Goal: Task Accomplishment & Management: Complete application form

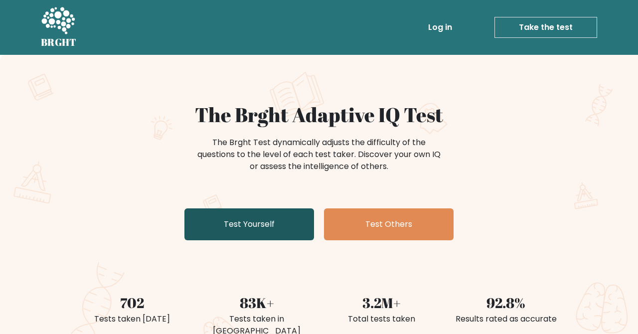
click at [286, 226] on link "Test Yourself" at bounding box center [249, 224] width 130 height 32
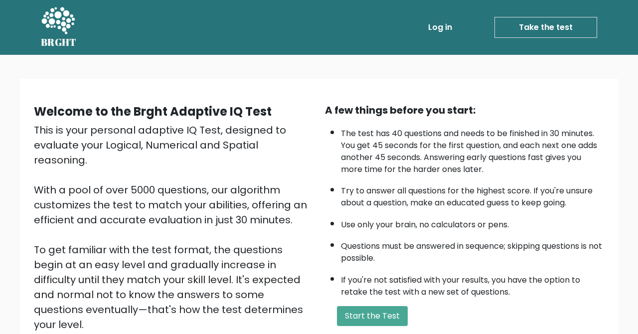
click at [362, 325] on button "Start the Test" at bounding box center [372, 316] width 71 height 20
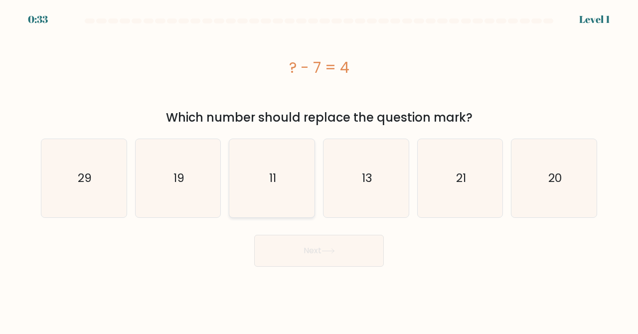
click at [268, 161] on icon "11" at bounding box center [272, 178] width 78 height 78
click at [319, 167] on input "c. 11" at bounding box center [319, 168] width 0 height 2
radio input "true"
click at [297, 257] on button "Next" at bounding box center [319, 251] width 130 height 32
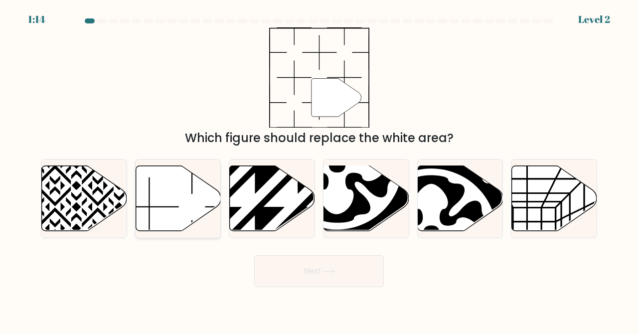
click at [164, 194] on icon at bounding box center [178, 197] width 85 height 65
click at [319, 169] on input "b." at bounding box center [319, 168] width 0 height 2
radio input "true"
click at [311, 268] on button "Next" at bounding box center [319, 271] width 130 height 32
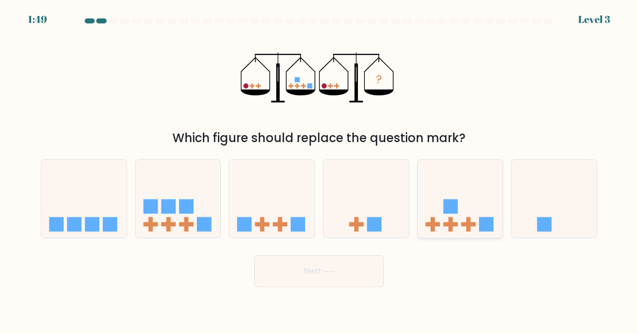
click at [469, 225] on rect at bounding box center [468, 224] width 14 height 4
click at [319, 169] on input "e." at bounding box center [319, 168] width 0 height 2
radio input "true"
click at [370, 274] on button "Next" at bounding box center [319, 271] width 130 height 32
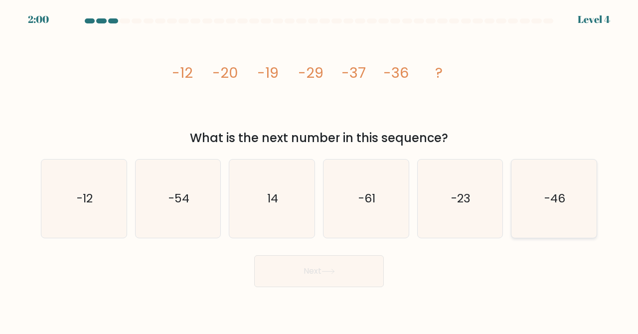
click at [539, 224] on icon "-46" at bounding box center [554, 198] width 78 height 78
click at [319, 169] on input "f. -46" at bounding box center [319, 168] width 0 height 2
radio input "true"
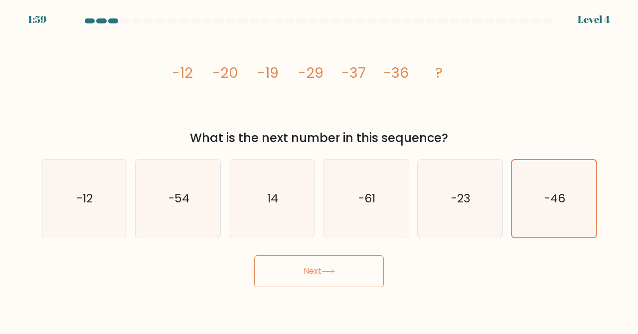
click at [316, 280] on button "Next" at bounding box center [319, 271] width 130 height 32
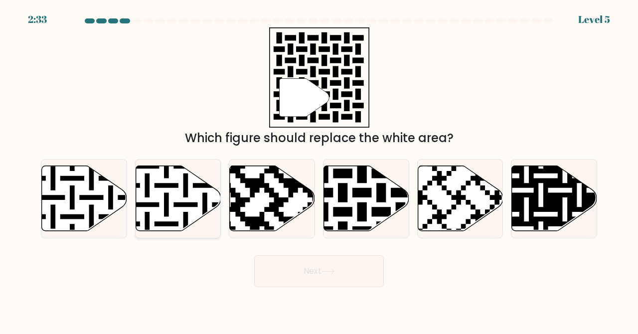
click at [174, 227] on icon at bounding box center [178, 197] width 85 height 65
click at [319, 169] on input "b." at bounding box center [319, 168] width 0 height 2
radio input "true"
click at [333, 278] on button "Next" at bounding box center [319, 271] width 130 height 32
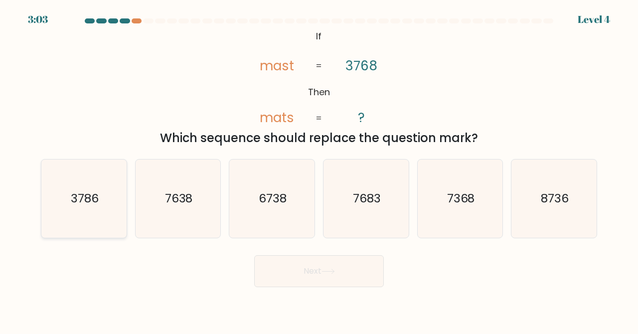
click at [98, 216] on icon "3786" at bounding box center [84, 198] width 78 height 78
click at [319, 169] on input "a. 3786" at bounding box center [319, 168] width 0 height 2
radio input "true"
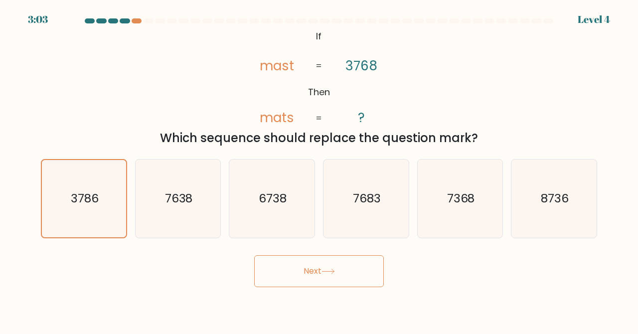
click at [321, 275] on button "Next" at bounding box center [319, 271] width 130 height 32
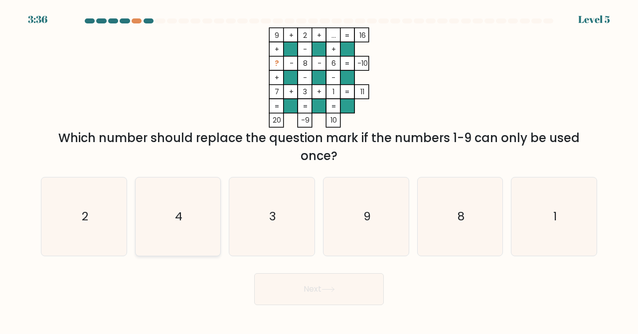
click at [195, 235] on icon "4" at bounding box center [178, 216] width 78 height 78
click at [319, 169] on input "b. 4" at bounding box center [319, 168] width 0 height 2
radio input "true"
click at [275, 302] on button "Next" at bounding box center [319, 289] width 130 height 32
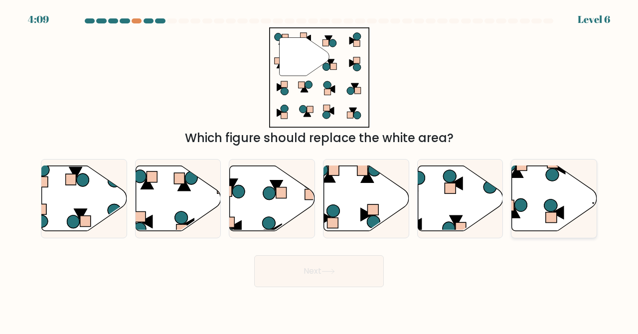
click at [556, 213] on rect at bounding box center [551, 217] width 11 height 10
click at [319, 169] on input "f." at bounding box center [319, 168] width 0 height 2
radio input "true"
click at [367, 265] on button "Next" at bounding box center [319, 271] width 130 height 32
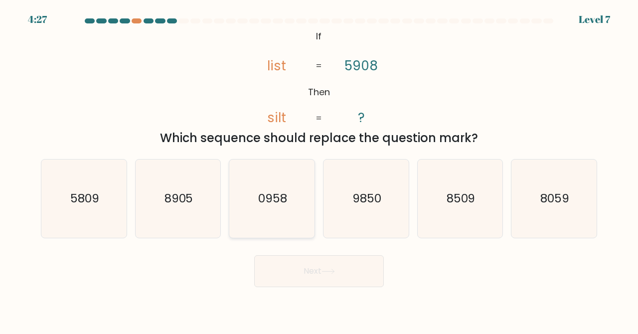
click at [291, 230] on icon "0958" at bounding box center [272, 198] width 78 height 78
click at [319, 169] on input "c. 0958" at bounding box center [319, 168] width 0 height 2
radio input "true"
click at [282, 277] on button "Next" at bounding box center [319, 271] width 130 height 32
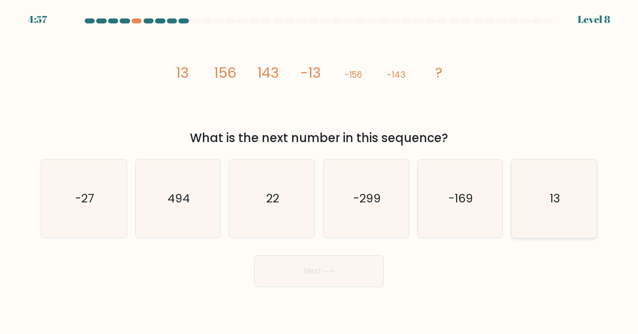
click at [551, 187] on icon "13" at bounding box center [554, 198] width 78 height 78
click at [319, 169] on input "f. 13" at bounding box center [319, 168] width 0 height 2
radio input "true"
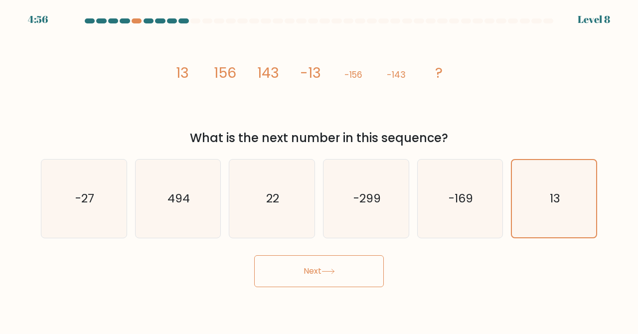
click at [311, 270] on button "Next" at bounding box center [319, 271] width 130 height 32
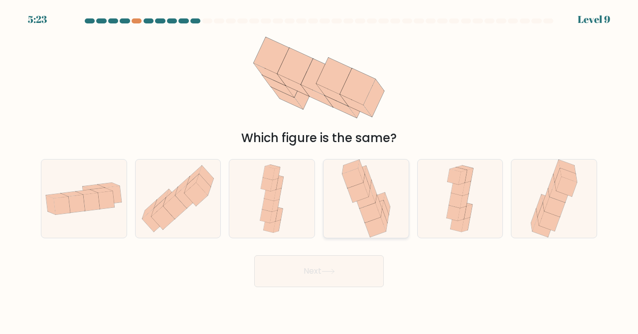
click at [366, 210] on icon at bounding box center [369, 213] width 21 height 20
click at [319, 169] on input "d." at bounding box center [319, 168] width 0 height 2
radio input "true"
click at [351, 278] on button "Next" at bounding box center [319, 271] width 130 height 32
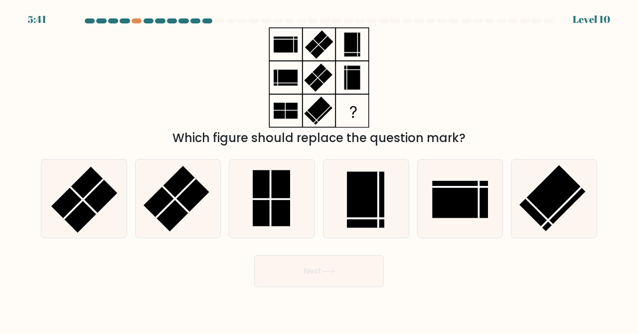
click at [280, 221] on rect at bounding box center [271, 198] width 37 height 56
click at [319, 169] on input "c." at bounding box center [319, 168] width 0 height 2
radio input "true"
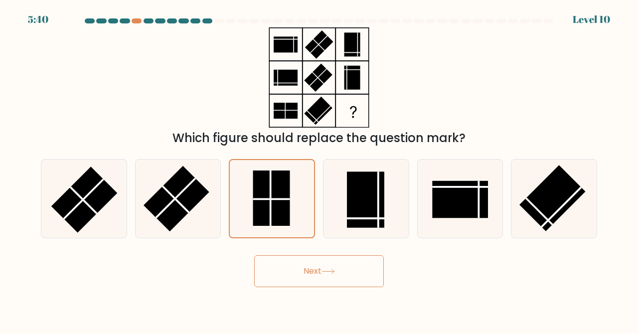
click at [309, 286] on button "Next" at bounding box center [319, 271] width 130 height 32
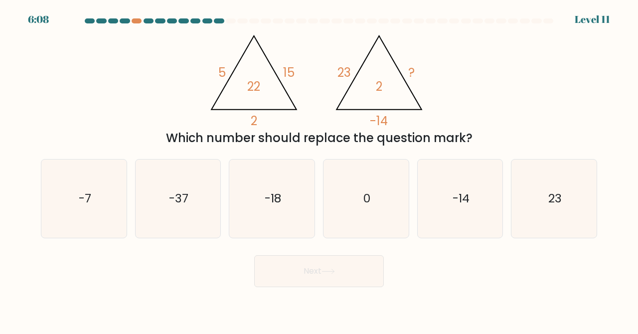
click at [86, 222] on icon "-7" at bounding box center [84, 198] width 78 height 78
click at [319, 169] on input "a. -7" at bounding box center [319, 168] width 0 height 2
radio input "true"
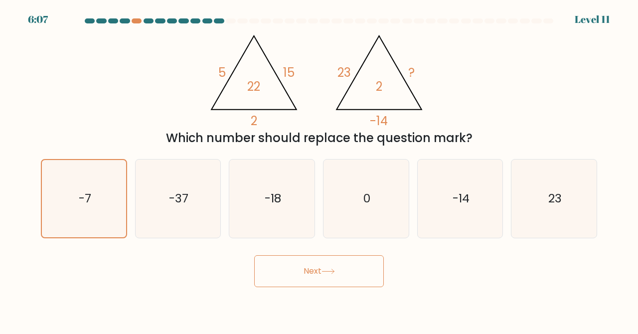
click at [286, 285] on button "Next" at bounding box center [319, 271] width 130 height 32
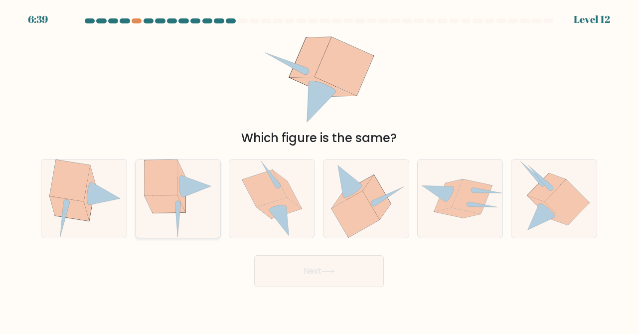
click at [180, 181] on icon at bounding box center [180, 186] width 3 height 22
click at [319, 169] on input "b." at bounding box center [319, 168] width 0 height 2
radio input "true"
click at [295, 283] on button "Next" at bounding box center [319, 271] width 130 height 32
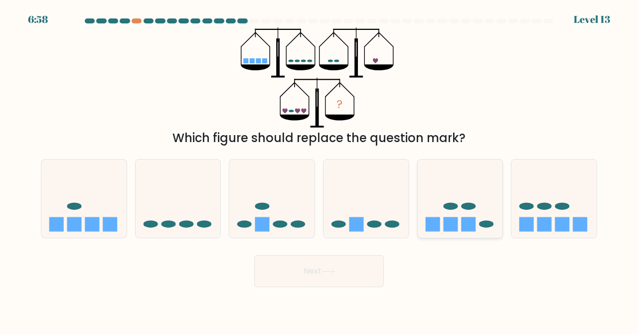
click at [543, 206] on ellipse at bounding box center [544, 206] width 14 height 7
click at [319, 169] on input "f." at bounding box center [319, 168] width 0 height 2
radio input "true"
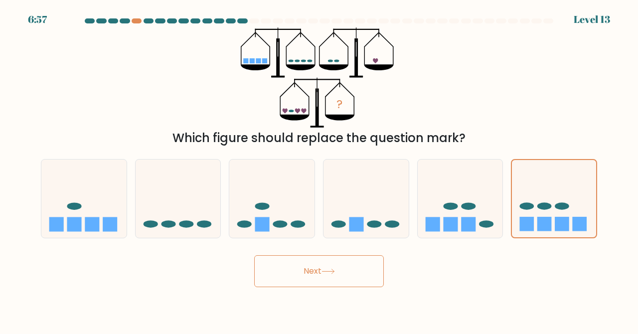
click at [359, 262] on button "Next" at bounding box center [319, 271] width 130 height 32
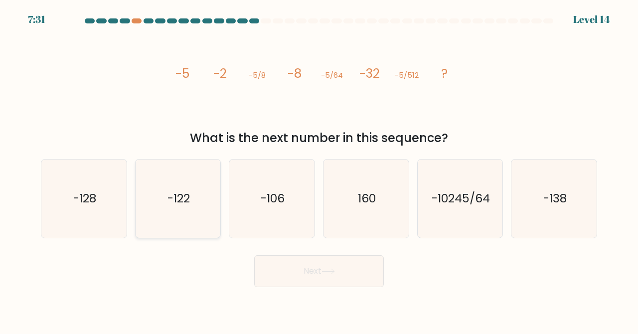
click at [164, 211] on icon "-122" at bounding box center [178, 198] width 78 height 78
click at [319, 169] on input "b. -122" at bounding box center [319, 168] width 0 height 2
radio input "true"
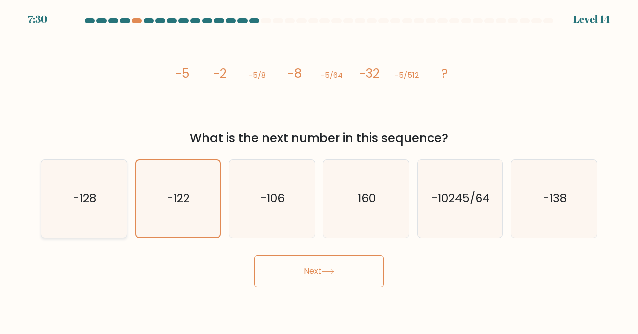
click at [119, 208] on icon "-128" at bounding box center [84, 198] width 78 height 78
click at [319, 169] on input "a. -128" at bounding box center [319, 168] width 0 height 2
radio input "true"
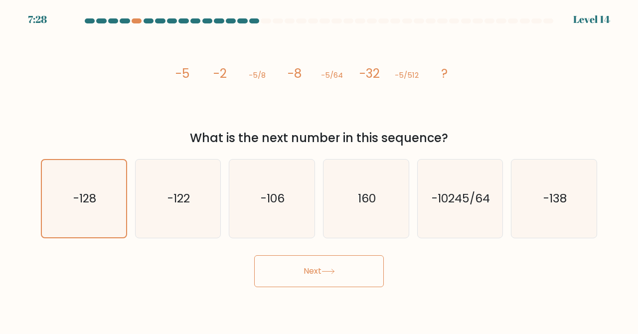
click at [298, 265] on button "Next" at bounding box center [319, 271] width 130 height 32
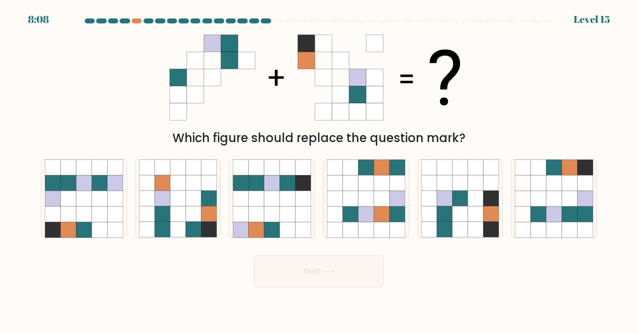
click at [140, 21] on div at bounding box center [137, 20] width 10 height 5
click at [137, 21] on div at bounding box center [137, 20] width 10 height 5
click at [139, 20] on div at bounding box center [137, 20] width 10 height 5
click at [138, 19] on div at bounding box center [137, 20] width 10 height 5
click at [107, 215] on icon at bounding box center [99, 213] width 15 height 15
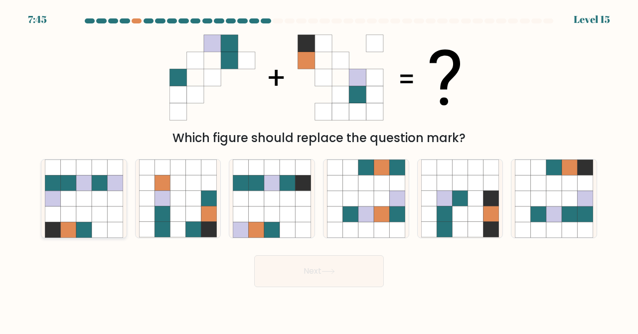
click at [319, 169] on input "a." at bounding box center [319, 168] width 0 height 2
radio input "true"
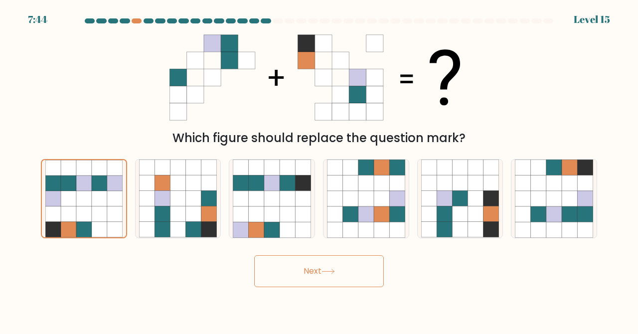
click at [296, 273] on button "Next" at bounding box center [319, 271] width 130 height 32
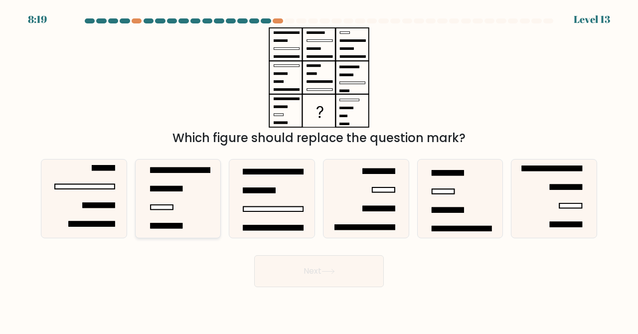
click at [180, 214] on icon at bounding box center [178, 198] width 78 height 78
click at [319, 169] on input "b." at bounding box center [319, 168] width 0 height 2
radio input "true"
click at [471, 223] on icon at bounding box center [460, 198] width 78 height 78
click at [319, 169] on input "e." at bounding box center [319, 168] width 0 height 2
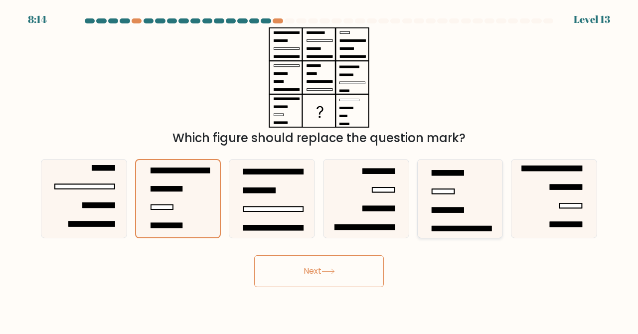
radio input "true"
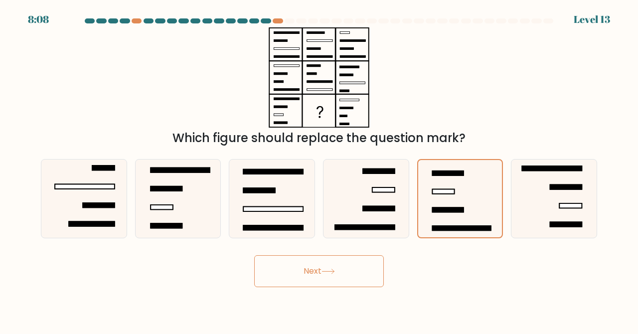
click at [321, 280] on button "Next" at bounding box center [319, 271] width 130 height 32
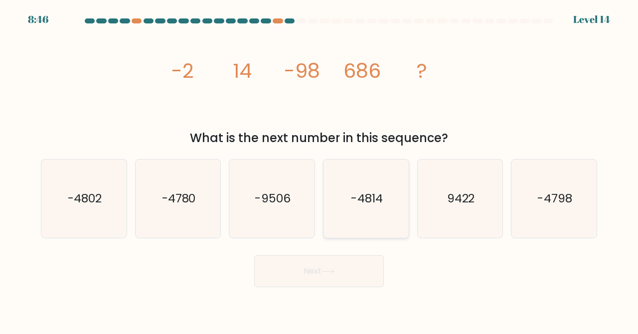
click at [382, 203] on text "-4814" at bounding box center [366, 198] width 31 height 16
click at [319, 169] on input "d. -4814" at bounding box center [319, 168] width 0 height 2
radio input "true"
click at [353, 270] on button "Next" at bounding box center [319, 271] width 130 height 32
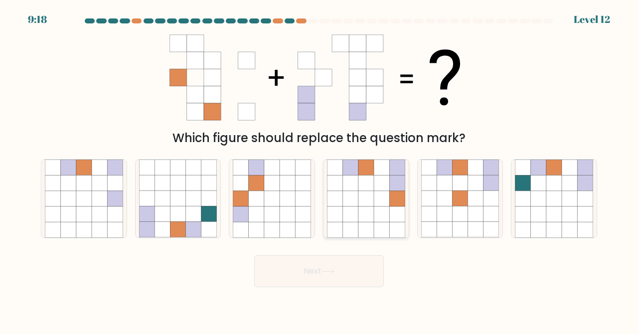
click at [370, 213] on icon at bounding box center [365, 213] width 15 height 15
click at [319, 169] on input "d." at bounding box center [319, 168] width 0 height 2
radio input "true"
click at [322, 266] on button "Next" at bounding box center [319, 271] width 130 height 32
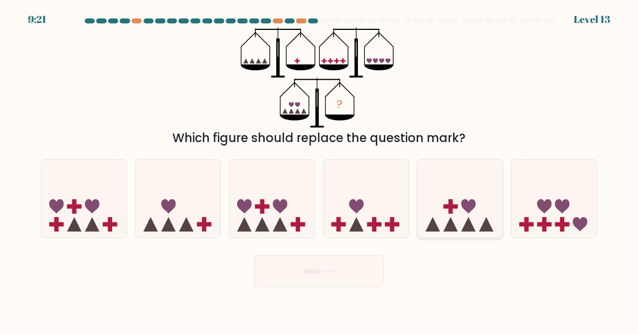
click at [464, 212] on icon at bounding box center [460, 198] width 85 height 70
click at [319, 169] on input "e." at bounding box center [319, 168] width 0 height 2
radio input "true"
click at [357, 272] on button "Next" at bounding box center [319, 271] width 130 height 32
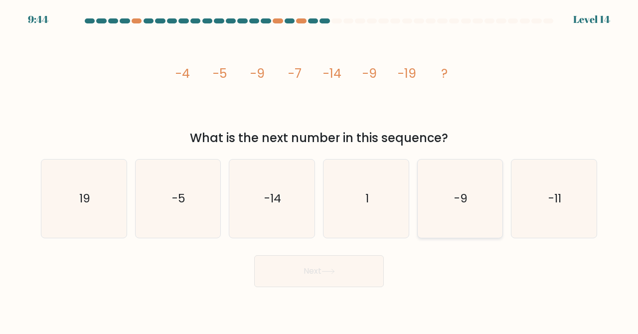
click at [441, 196] on icon "-9" at bounding box center [460, 198] width 78 height 78
click at [319, 169] on input "e. -9" at bounding box center [319, 168] width 0 height 2
radio input "true"
click at [556, 221] on icon "-11" at bounding box center [554, 198] width 78 height 78
click at [319, 169] on input "f. -11" at bounding box center [319, 168] width 0 height 2
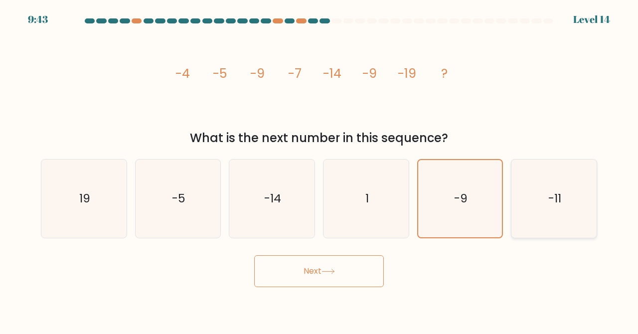
radio input "true"
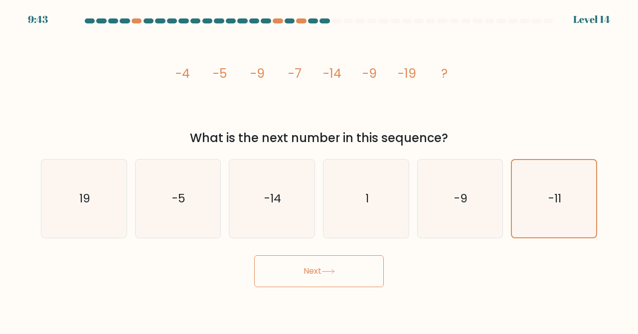
click at [357, 247] on form at bounding box center [319, 152] width 638 height 269
click at [355, 259] on button "Next" at bounding box center [319, 271] width 130 height 32
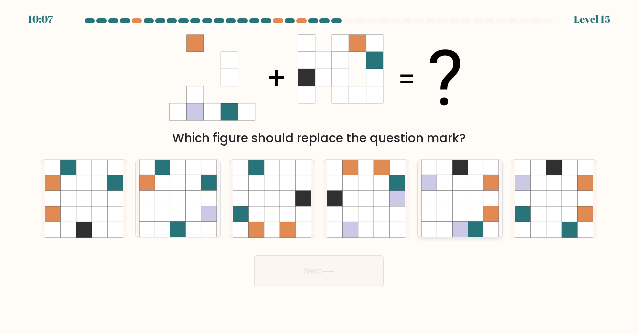
click at [424, 227] on icon at bounding box center [428, 229] width 15 height 15
click at [319, 169] on input "e." at bounding box center [319, 168] width 0 height 2
radio input "true"
click at [289, 265] on button "Next" at bounding box center [319, 271] width 130 height 32
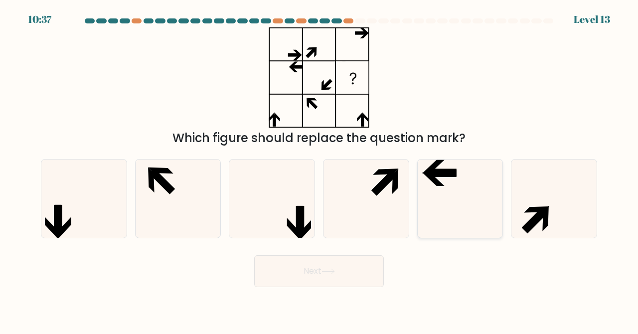
click at [439, 211] on icon at bounding box center [460, 198] width 78 height 78
click at [319, 169] on input "e." at bounding box center [319, 168] width 0 height 2
radio input "true"
click at [338, 270] on button "Next" at bounding box center [319, 271] width 130 height 32
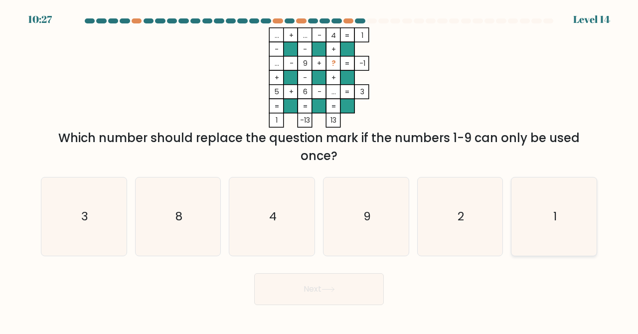
click at [537, 247] on icon "1" at bounding box center [554, 216] width 78 height 78
click at [319, 169] on input "f. 1" at bounding box center [319, 168] width 0 height 2
radio input "true"
click at [361, 298] on button "Next" at bounding box center [319, 289] width 130 height 32
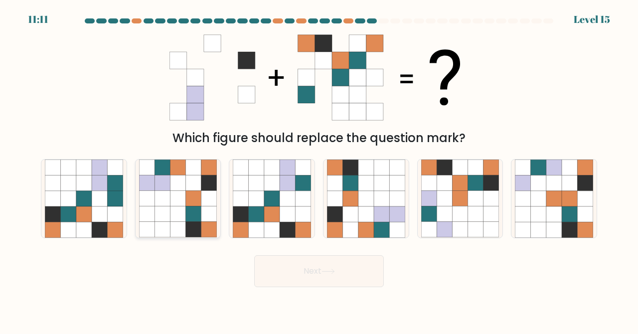
click at [202, 219] on icon at bounding box center [208, 213] width 15 height 15
click at [319, 169] on input "b." at bounding box center [319, 168] width 0 height 2
radio input "true"
click at [293, 282] on button "Next" at bounding box center [319, 271] width 130 height 32
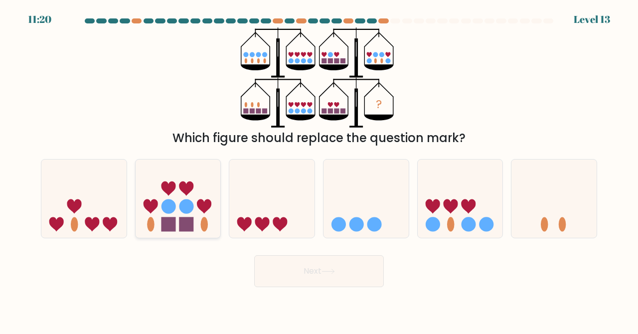
click at [182, 230] on rect at bounding box center [186, 224] width 14 height 14
click at [319, 169] on input "b." at bounding box center [319, 168] width 0 height 2
radio input "true"
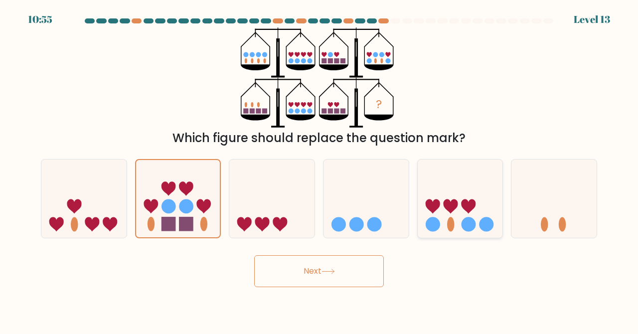
click at [445, 227] on icon at bounding box center [460, 198] width 85 height 70
click at [319, 169] on input "e." at bounding box center [319, 168] width 0 height 2
radio input "true"
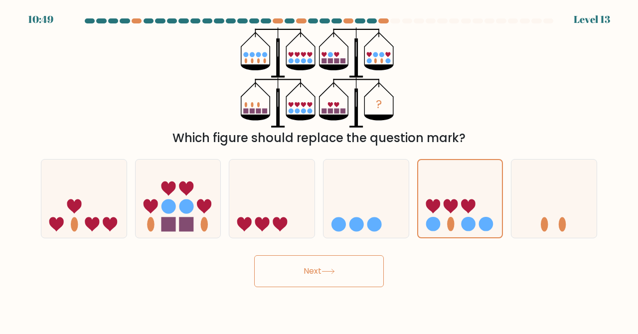
click at [348, 276] on button "Next" at bounding box center [319, 271] width 130 height 32
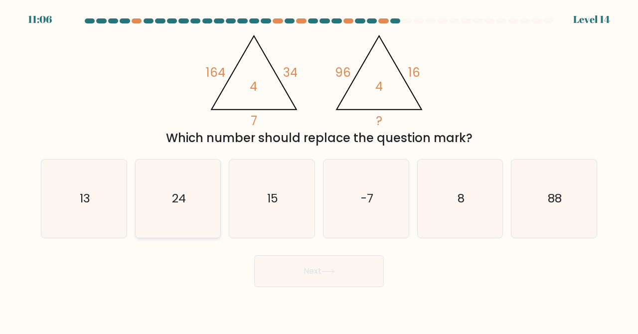
click at [184, 202] on text "24" at bounding box center [179, 198] width 14 height 16
click at [319, 169] on input "b. 24" at bounding box center [319, 168] width 0 height 2
radio input "true"
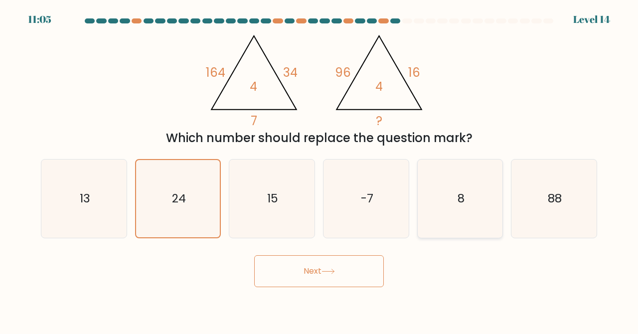
click at [435, 219] on icon "8" at bounding box center [460, 198] width 78 height 78
click at [319, 169] on input "e. 8" at bounding box center [319, 168] width 0 height 2
radio input "true"
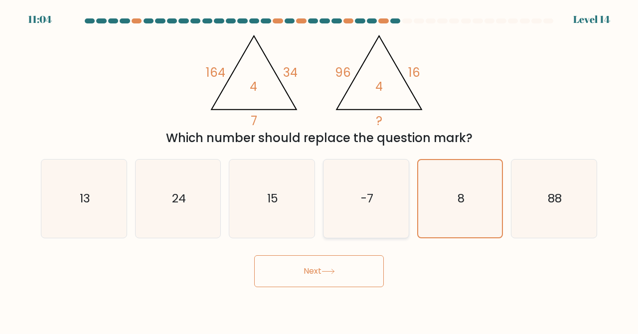
click at [374, 225] on icon "-7" at bounding box center [366, 198] width 78 height 78
click at [319, 169] on input "d. -7" at bounding box center [319, 168] width 0 height 2
radio input "true"
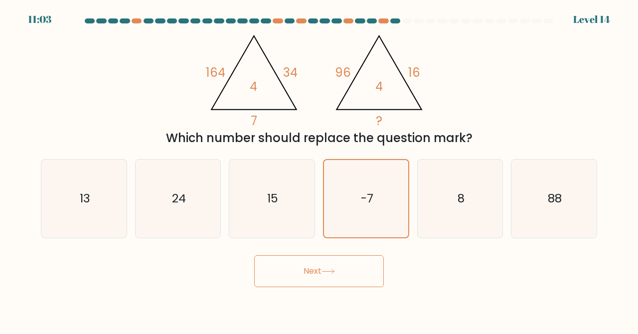
click at [355, 286] on button "Next" at bounding box center [319, 271] width 130 height 32
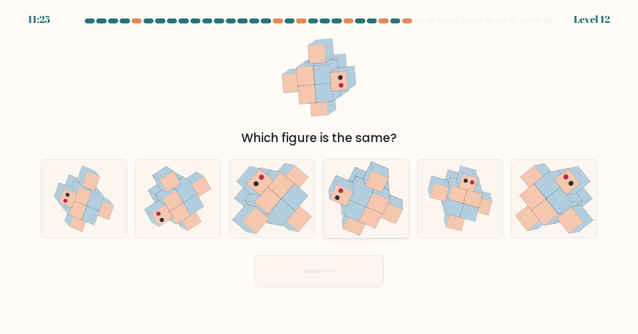
click at [334, 213] on icon at bounding box center [365, 198] width 85 height 77
click at [319, 169] on input "d." at bounding box center [319, 168] width 0 height 2
radio input "true"
click at [333, 285] on button "Next" at bounding box center [319, 271] width 130 height 32
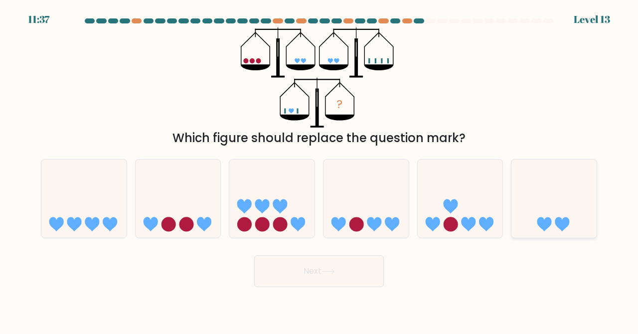
click at [513, 214] on icon at bounding box center [553, 198] width 85 height 70
click at [319, 169] on input "f." at bounding box center [319, 168] width 0 height 2
radio input "true"
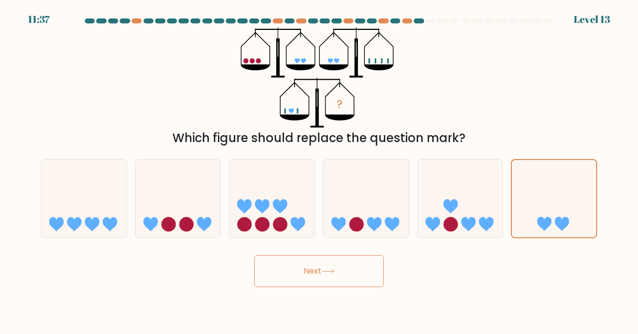
click at [364, 276] on button "Next" at bounding box center [319, 271] width 130 height 32
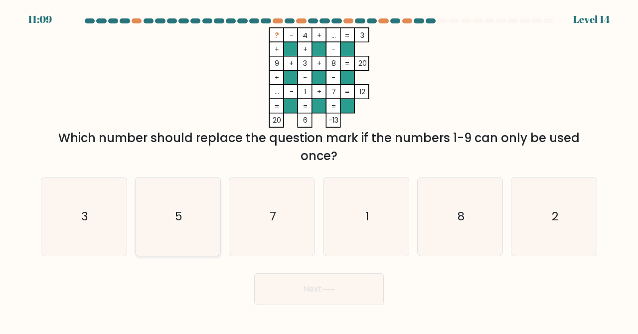
click at [151, 195] on icon "5" at bounding box center [178, 216] width 78 height 78
click at [319, 169] on input "b. 5" at bounding box center [319, 168] width 0 height 2
radio input "true"
click at [330, 290] on icon at bounding box center [327, 288] width 13 height 5
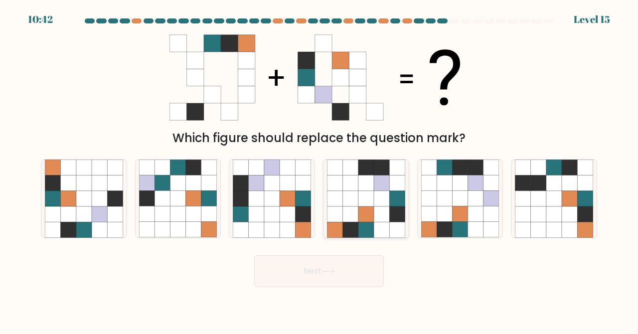
click at [348, 200] on icon at bounding box center [349, 198] width 15 height 15
click at [319, 169] on input "d." at bounding box center [319, 168] width 0 height 2
radio input "true"
click at [343, 274] on button "Next" at bounding box center [319, 271] width 130 height 32
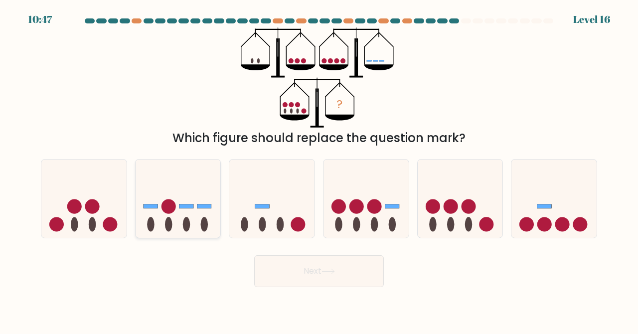
click at [175, 205] on circle at bounding box center [168, 206] width 14 height 14
click at [319, 169] on input "b." at bounding box center [319, 168] width 0 height 2
radio input "true"
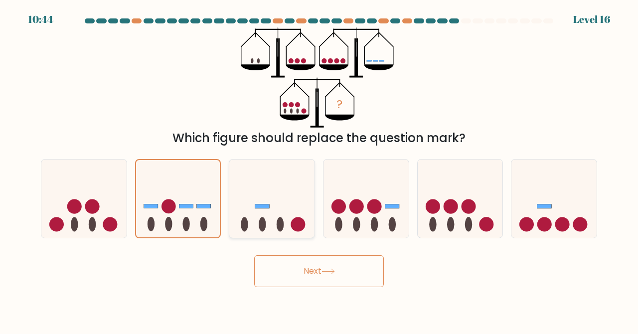
click at [263, 220] on ellipse at bounding box center [262, 224] width 7 height 14
click at [319, 169] on input "c." at bounding box center [319, 168] width 0 height 2
radio input "true"
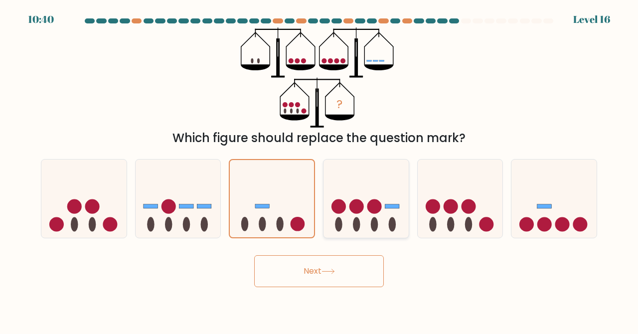
click at [392, 218] on ellipse at bounding box center [392, 224] width 7 height 14
click at [319, 169] on input "d." at bounding box center [319, 168] width 0 height 2
radio input "true"
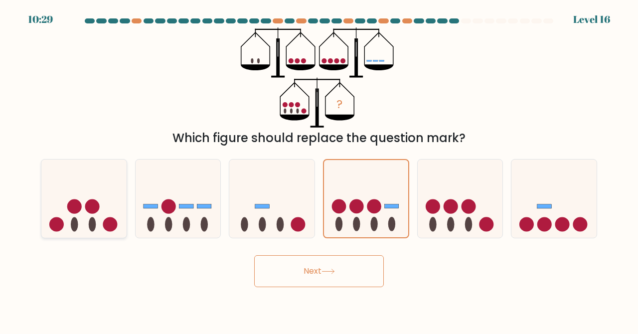
click at [89, 196] on icon at bounding box center [83, 198] width 85 height 70
click at [319, 169] on input "a." at bounding box center [319, 168] width 0 height 2
radio input "true"
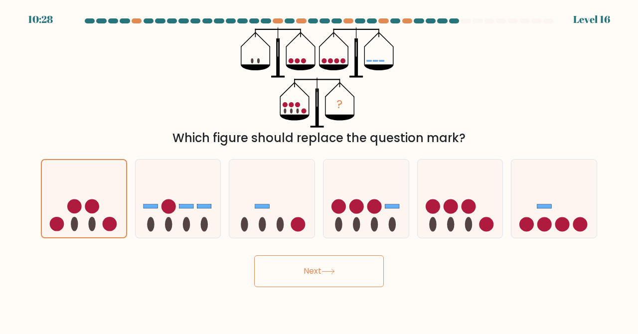
click at [304, 280] on button "Next" at bounding box center [319, 271] width 130 height 32
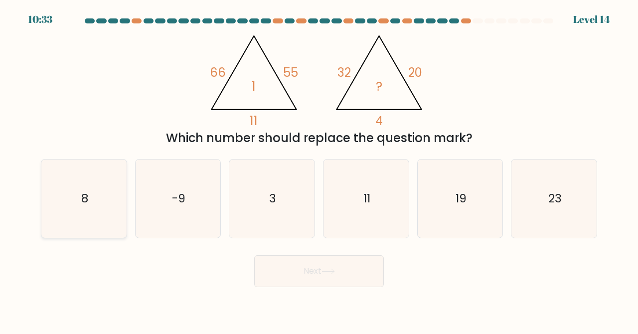
click at [92, 213] on icon "8" at bounding box center [84, 198] width 78 height 78
click at [319, 169] on input "a. 8" at bounding box center [319, 168] width 0 height 2
radio input "true"
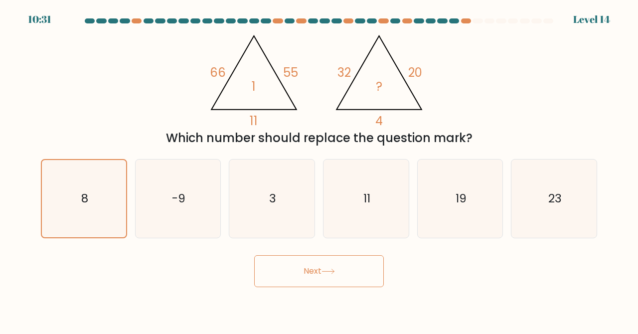
click at [333, 265] on button "Next" at bounding box center [319, 271] width 130 height 32
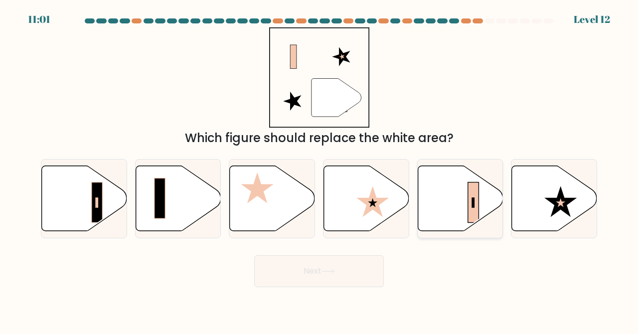
click at [439, 208] on icon at bounding box center [460, 197] width 85 height 65
click at [319, 169] on input "e." at bounding box center [319, 168] width 0 height 2
radio input "true"
click at [332, 268] on button "Next" at bounding box center [319, 271] width 130 height 32
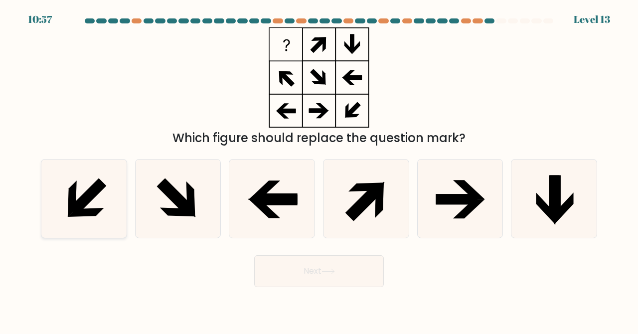
click at [90, 192] on icon at bounding box center [87, 196] width 37 height 37
click at [319, 169] on input "a." at bounding box center [319, 168] width 0 height 2
radio input "true"
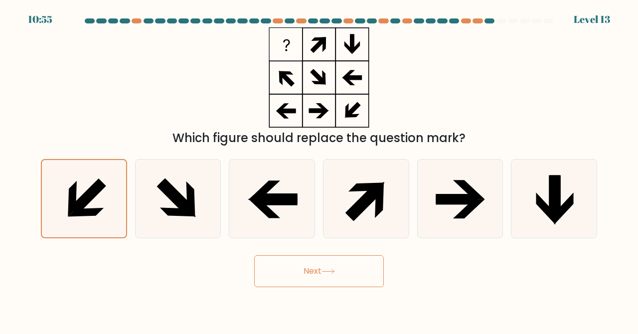
click at [305, 273] on button "Next" at bounding box center [319, 271] width 130 height 32
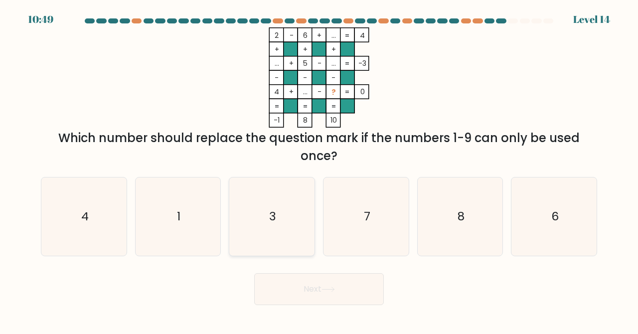
click at [277, 216] on icon "3" at bounding box center [272, 216] width 78 height 78
click at [319, 169] on input "c. 3" at bounding box center [319, 168] width 0 height 2
radio input "true"
click at [348, 294] on button "Next" at bounding box center [319, 289] width 130 height 32
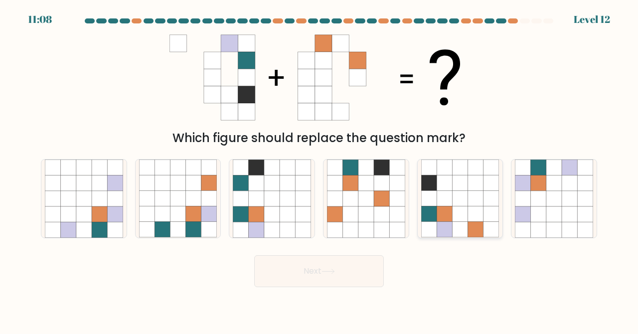
click at [465, 224] on icon at bounding box center [459, 229] width 15 height 15
click at [319, 169] on input "e." at bounding box center [319, 168] width 0 height 2
radio input "true"
click at [357, 266] on button "Next" at bounding box center [319, 271] width 130 height 32
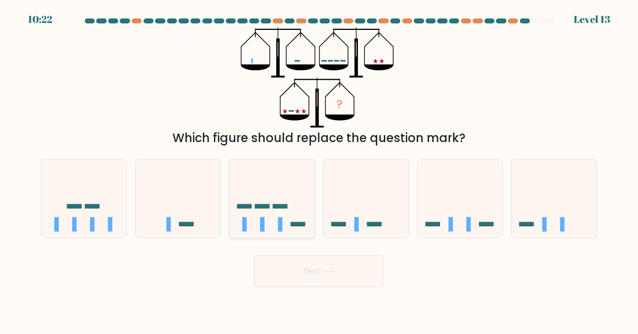
click at [277, 212] on icon at bounding box center [271, 198] width 85 height 70
click at [319, 169] on input "c." at bounding box center [319, 168] width 0 height 2
radio input "true"
click at [106, 210] on icon at bounding box center [83, 198] width 85 height 70
click at [319, 169] on input "a." at bounding box center [319, 168] width 0 height 2
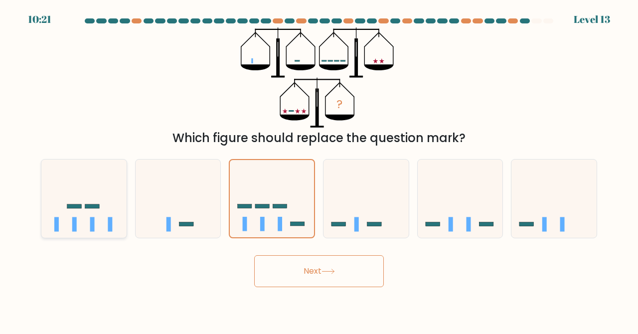
radio input "true"
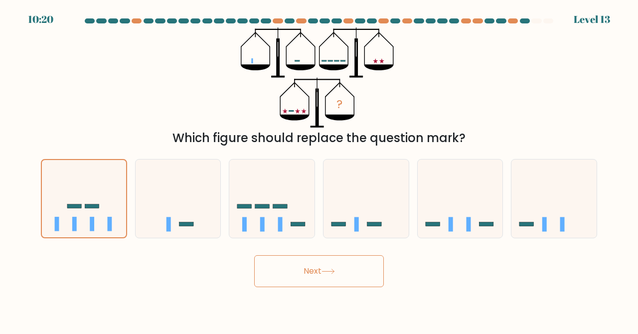
click at [303, 267] on button "Next" at bounding box center [319, 271] width 130 height 32
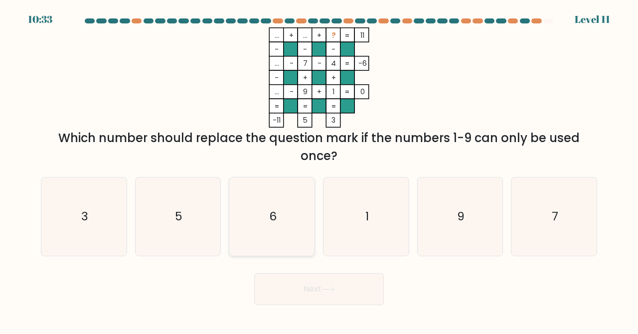
click at [287, 228] on icon "6" at bounding box center [272, 216] width 78 height 78
click at [319, 169] on input "c. 6" at bounding box center [319, 168] width 0 height 2
radio input "true"
click at [347, 286] on button "Next" at bounding box center [319, 289] width 130 height 32
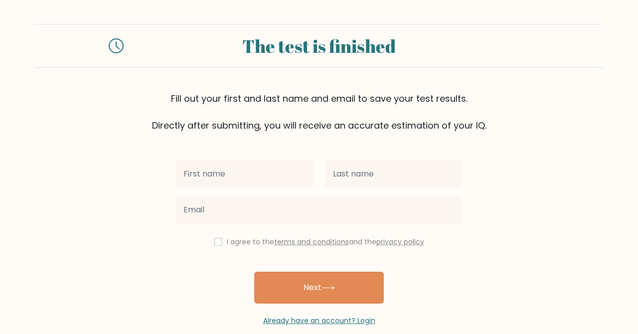
click at [273, 169] on input "text" at bounding box center [244, 174] width 138 height 28
type input "L"
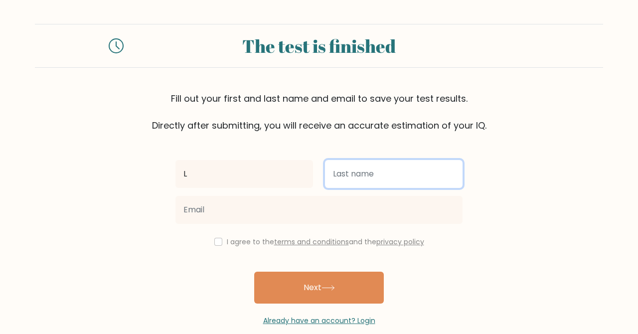
click at [349, 178] on input "text" at bounding box center [394, 174] width 138 height 28
type input "C"
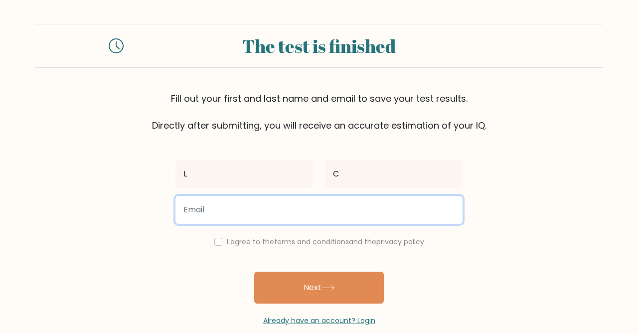
click at [283, 206] on input "email" at bounding box center [318, 210] width 287 height 28
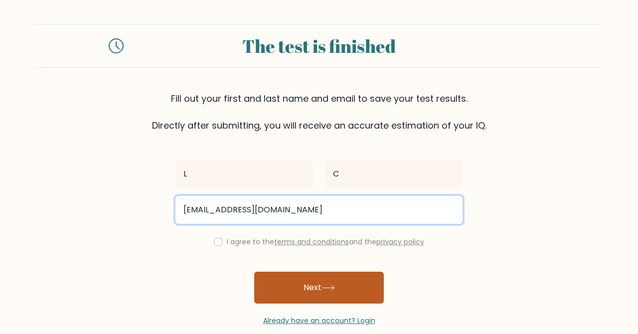
type input "leocole120212@hotmail.com"
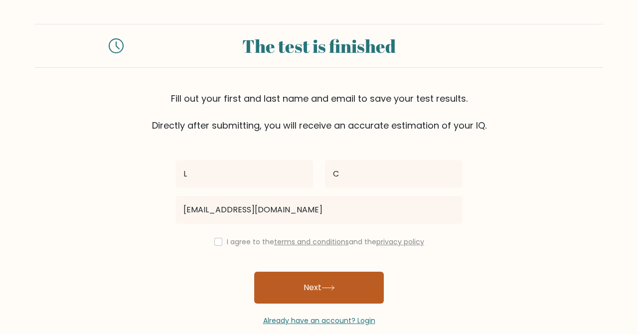
click at [344, 303] on button "Next" at bounding box center [319, 288] width 130 height 32
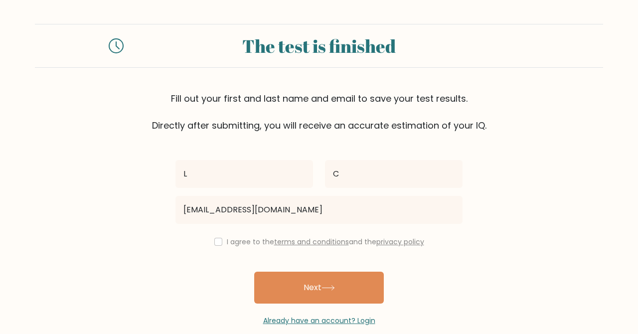
click at [207, 232] on div "L C leocole120212@hotmail.com I agree to the terms and conditions and the priva…" at bounding box center [318, 229] width 299 height 194
click at [218, 242] on input "checkbox" at bounding box center [218, 242] width 8 height 8
checkbox input "true"
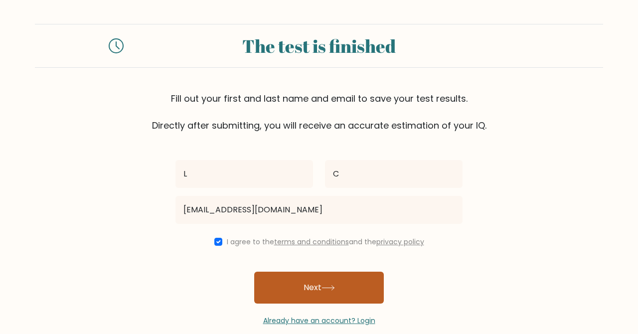
click at [304, 287] on button "Next" at bounding box center [319, 288] width 130 height 32
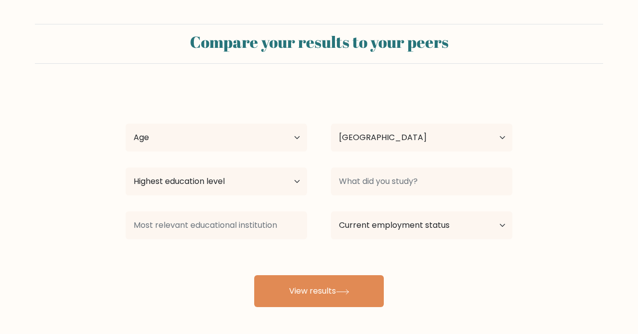
select select "GB"
click at [264, 143] on select "Age Under [DEMOGRAPHIC_DATA] [DEMOGRAPHIC_DATA] [DEMOGRAPHIC_DATA] [DEMOGRAPHIC…" at bounding box center [216, 138] width 181 height 28
select select "min_18"
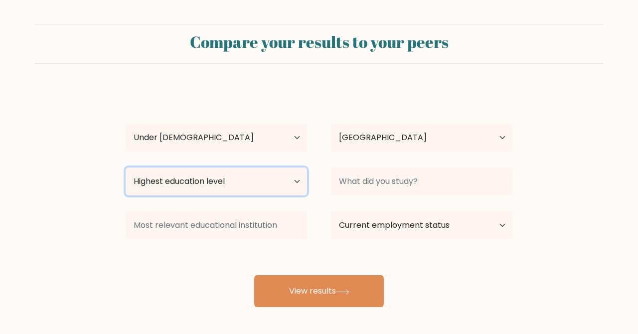
click at [268, 183] on select "Highest education level No schooling Primary Lower Secondary Upper Secondary Oc…" at bounding box center [216, 181] width 181 height 28
select select "lower_secondary"
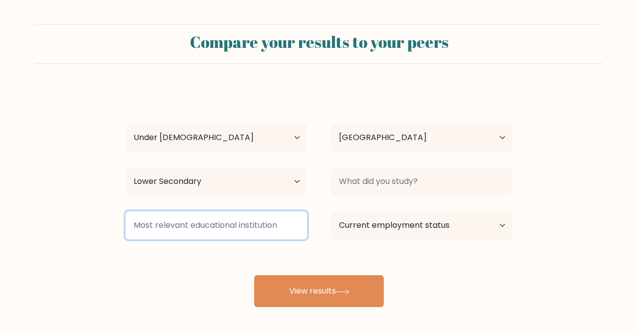
click at [269, 228] on input at bounding box center [216, 225] width 181 height 28
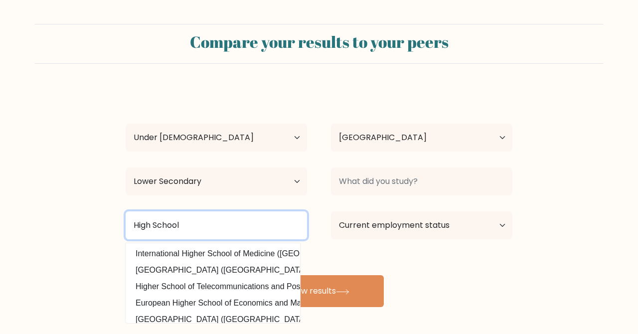
type input "High School"
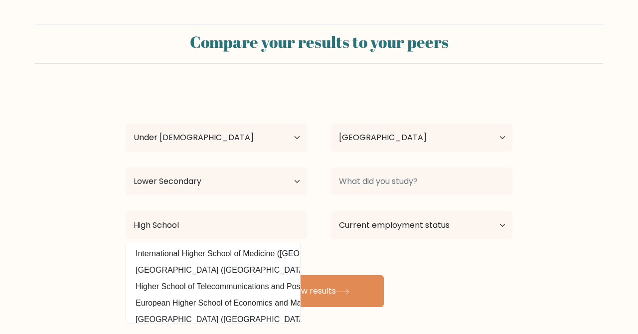
click at [337, 250] on div "L C Age Under 18 years old 18-24 years old 25-34 years old 35-44 years old 45-5…" at bounding box center [319, 197] width 399 height 219
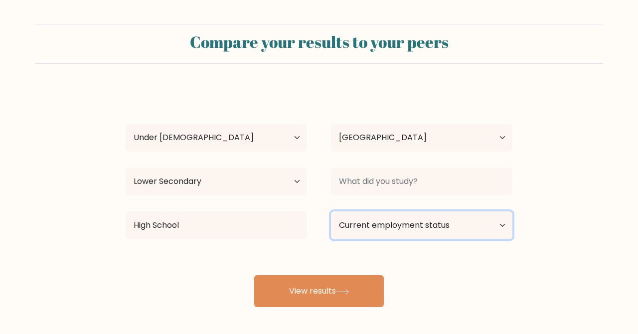
click at [423, 222] on select "Current employment status Employed Student Retired Other / prefer not to answer" at bounding box center [421, 225] width 181 height 28
click at [404, 231] on select "Current employment status Employed Student Retired Other / prefer not to answer" at bounding box center [421, 225] width 181 height 28
select select "student"
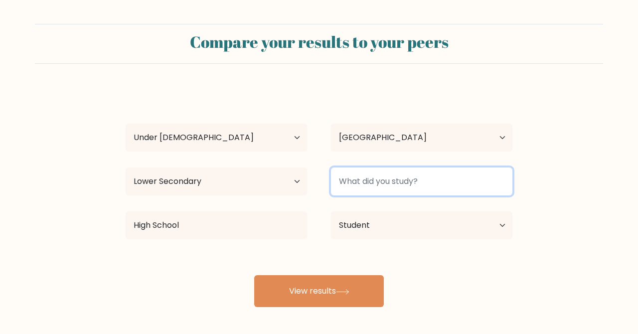
click at [394, 185] on input at bounding box center [421, 181] width 181 height 28
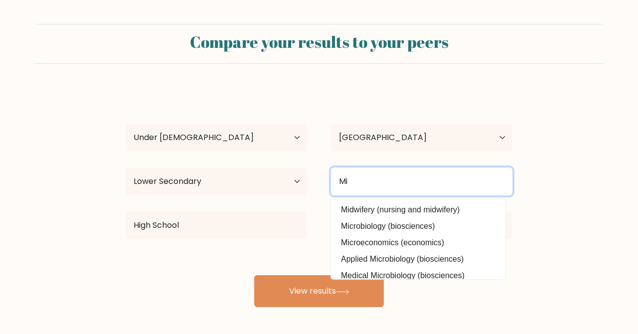
type input "M"
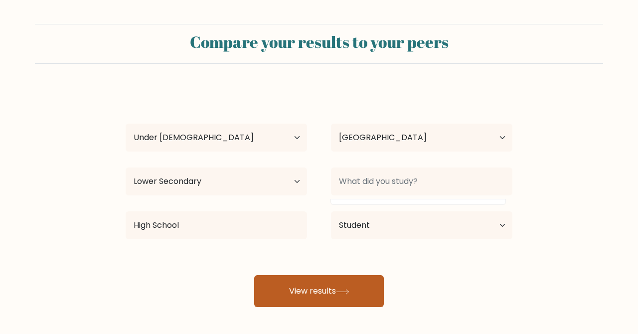
click at [335, 290] on button "View results" at bounding box center [319, 291] width 130 height 32
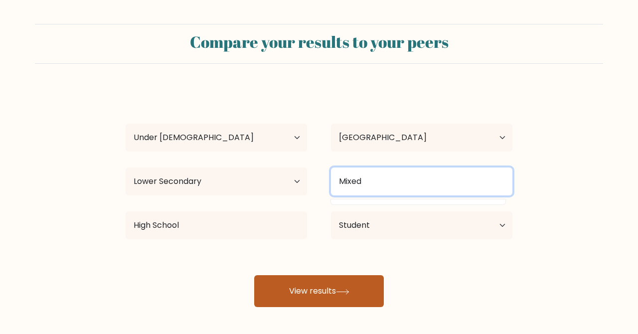
type input "Mixed"
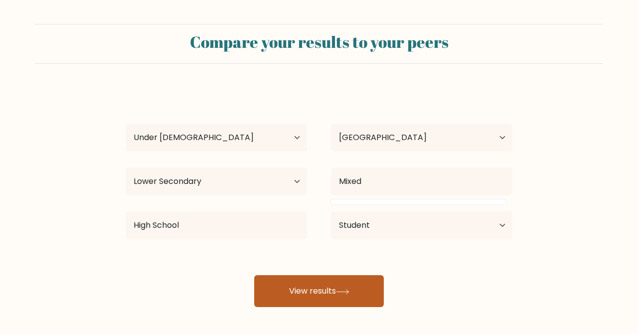
click at [317, 289] on button "View results" at bounding box center [319, 291] width 130 height 32
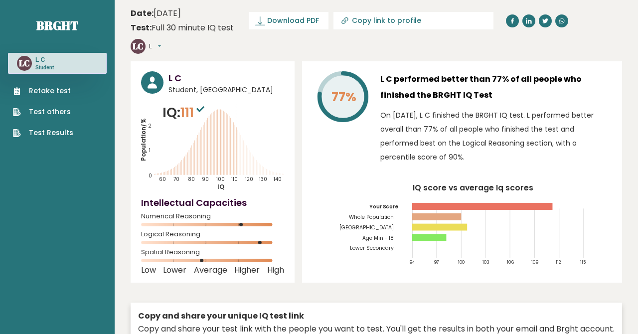
copy div "L C performed better than 77% of all people who finished the BRGHT IQ Test On […"
